Goal: Transaction & Acquisition: Purchase product/service

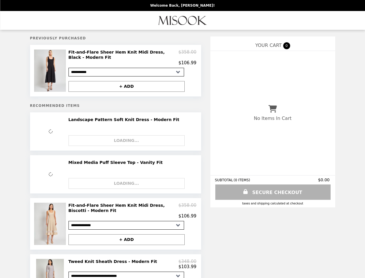
select select "**********"
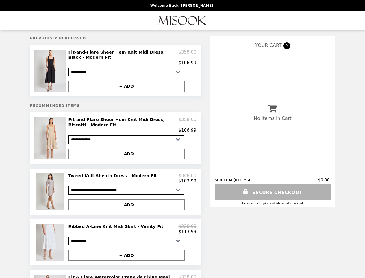
click at [51, 71] on img at bounding box center [50, 70] width 33 height 42
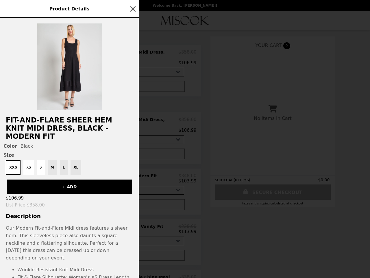
click at [132, 58] on div "Product Details Fit-and-Flare Sheer Hem Knit Midi Dress, Black - Modern Fit Col…" at bounding box center [185, 139] width 370 height 278
click at [127, 87] on div at bounding box center [69, 64] width 139 height 93
click at [51, 140] on div "Product Details Fit-and-Flare Sheer Hem Knit Midi Dress, Black - Modern Fit Col…" at bounding box center [185, 139] width 370 height 278
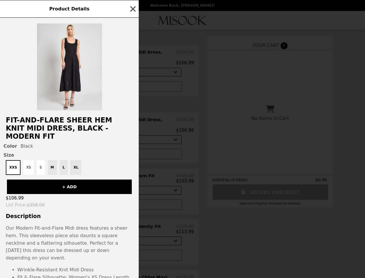
click at [132, 127] on h2 "Fit-and-Flare Sheer Hem Knit Midi Dress, Biscotti - Modern Fit" at bounding box center [121, 122] width 110 height 11
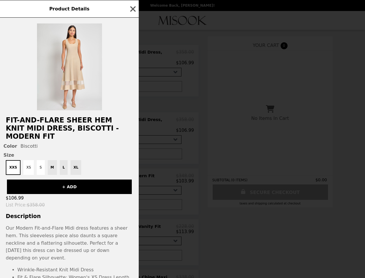
click at [127, 156] on div "Product Details Fit-and-Flare Sheer Hem Knit Midi Dress, Biscotti - Modern Fit …" at bounding box center [182, 139] width 365 height 278
